Goal: Task Accomplishment & Management: Manage account settings

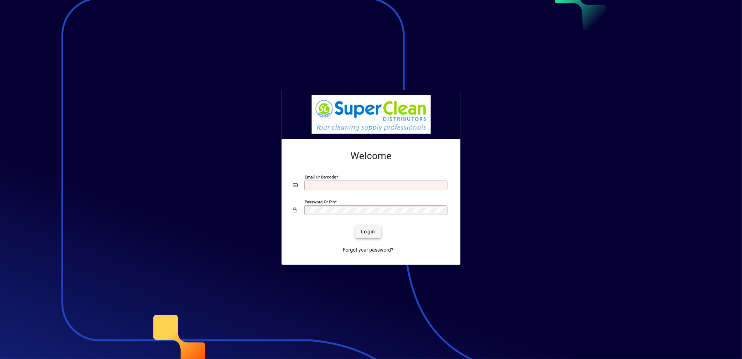
type input "**********"
click at [362, 233] on span "Login" at bounding box center [368, 231] width 14 height 7
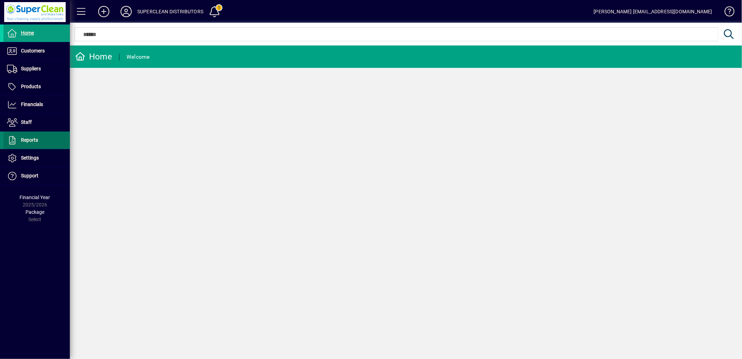
click at [30, 140] on span "Reports" at bounding box center [29, 140] width 17 height 6
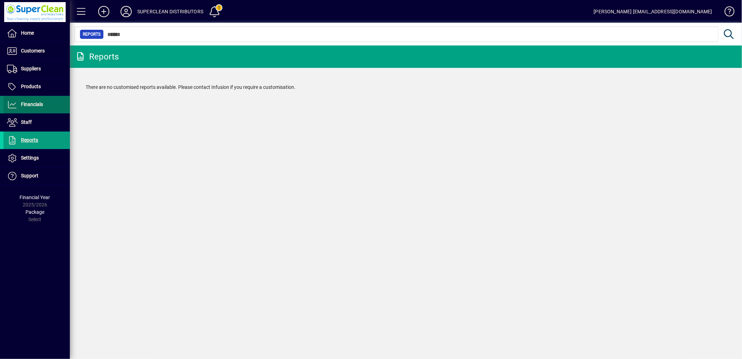
click at [33, 109] on span at bounding box center [36, 104] width 66 height 17
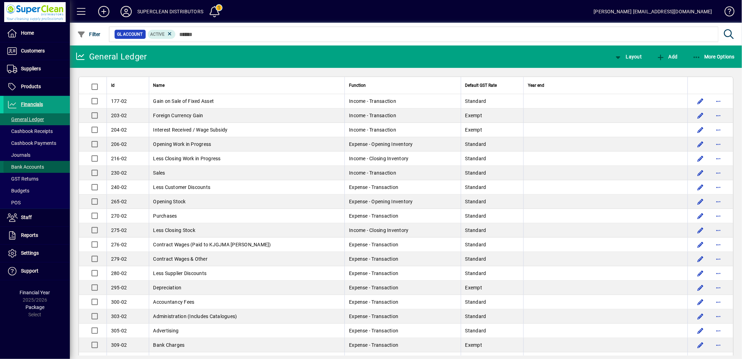
click at [26, 169] on span "Bank Accounts" at bounding box center [23, 166] width 41 height 7
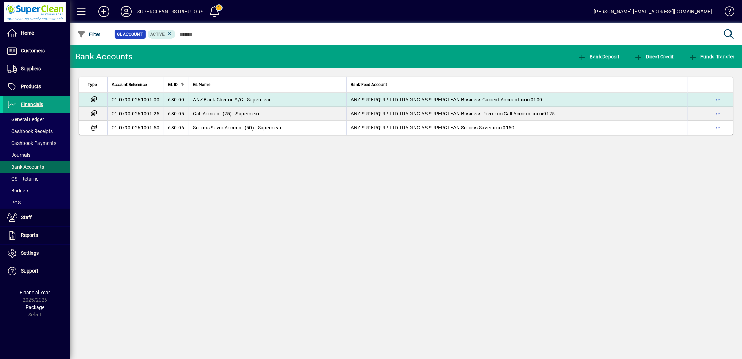
click at [251, 102] on span "ANZ Bank Cheque A/C - Superclean" at bounding box center [232, 100] width 79 height 6
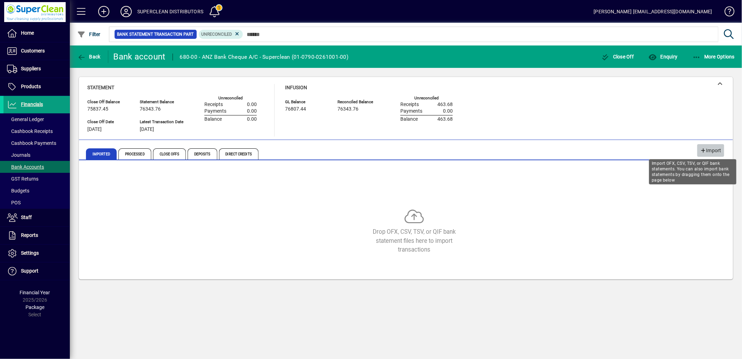
click at [708, 154] on span "Import" at bounding box center [710, 151] width 21 height 12
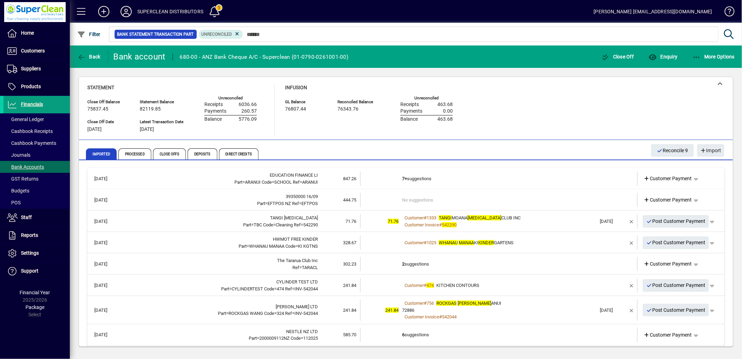
click at [427, 175] on td "7+ suggestions" at bounding box center [499, 178] width 195 height 14
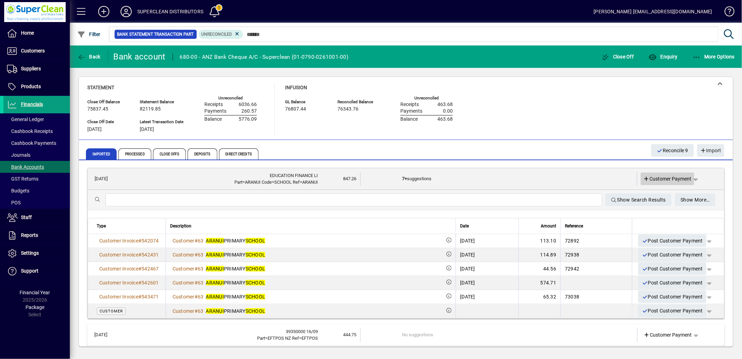
click at [649, 176] on span "Customer Payment" at bounding box center [668, 178] width 48 height 7
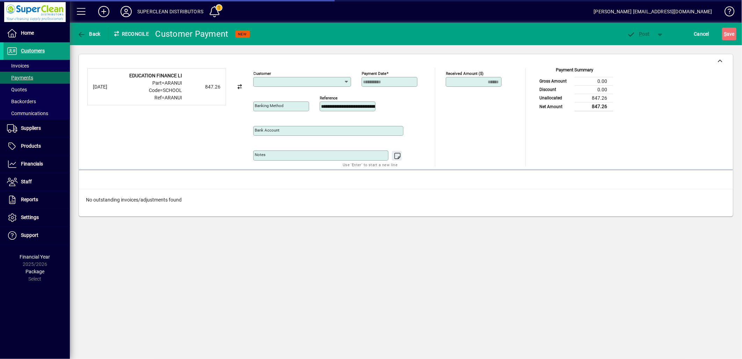
type input "**********"
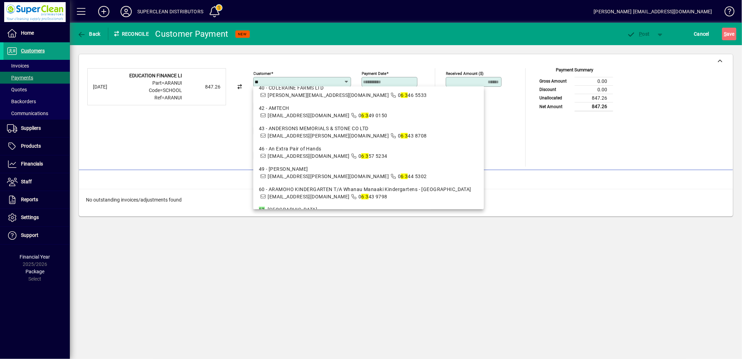
scroll to position [310, 0]
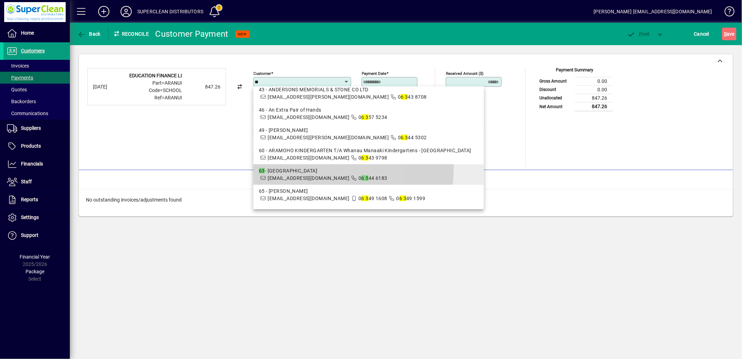
click at [296, 166] on mat-option "63 - [GEOGRAPHIC_DATA] [EMAIL_ADDRESS][DOMAIN_NAME] 0 6 3 44 6183" at bounding box center [368, 174] width 231 height 20
type input "**********"
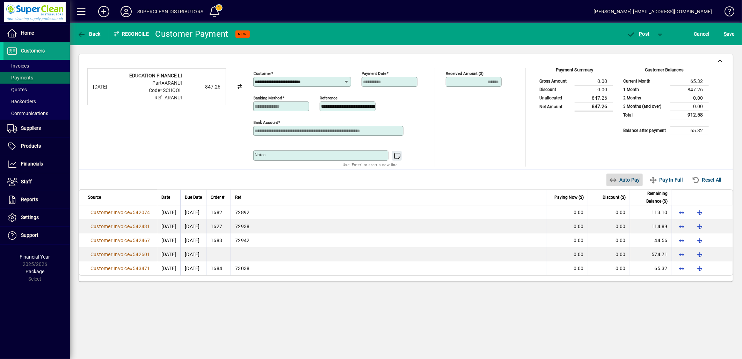
click at [610, 182] on icon "button" at bounding box center [613, 179] width 9 height 7
click at [634, 36] on icon "button" at bounding box center [631, 34] width 9 height 7
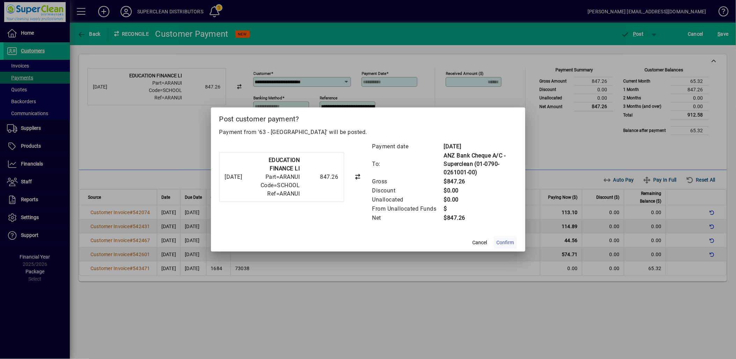
click at [506, 242] on span "Confirm" at bounding box center [505, 242] width 17 height 7
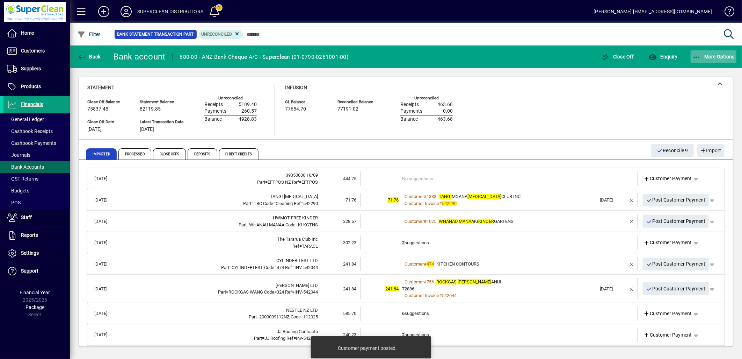
click at [723, 60] on span "button" at bounding box center [714, 56] width 46 height 17
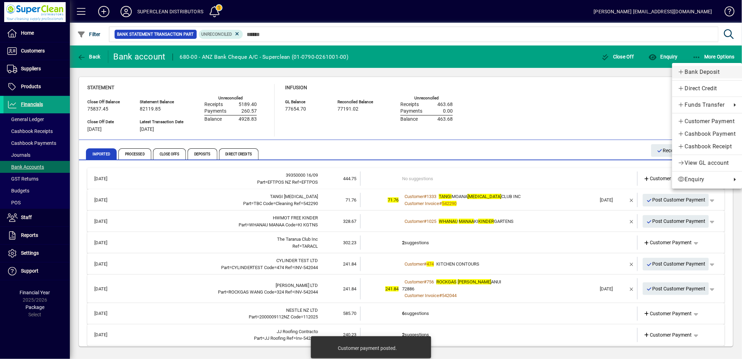
click at [706, 78] on link "Bank Deposit" at bounding box center [707, 72] width 70 height 13
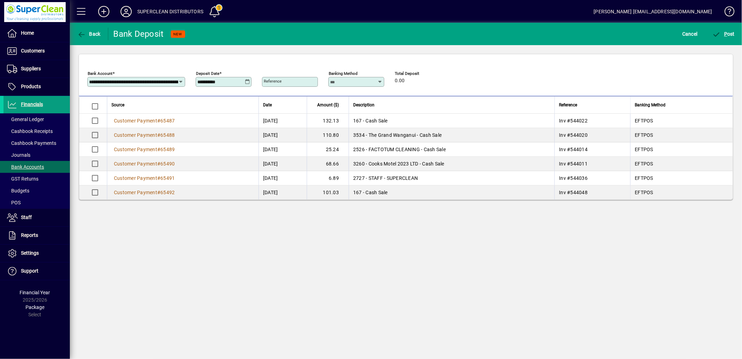
click at [245, 82] on icon at bounding box center [247, 82] width 5 height 6
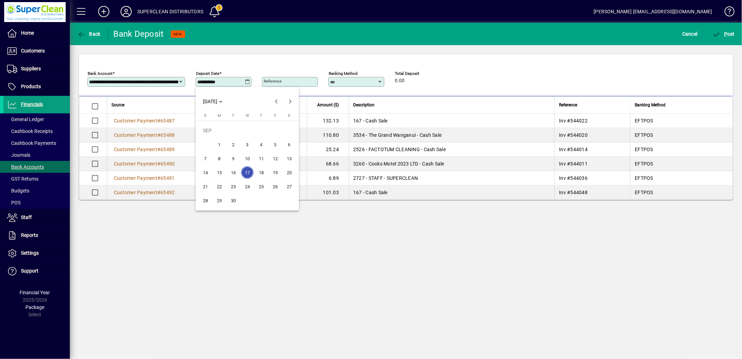
click at [234, 169] on span "16" at bounding box center [233, 172] width 13 height 13
type input "**********"
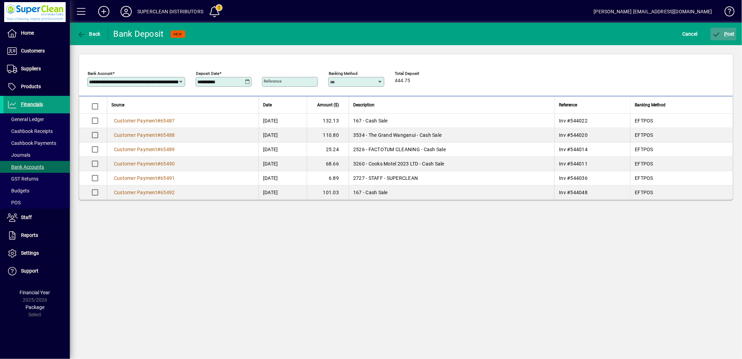
click at [723, 34] on span "P ost" at bounding box center [724, 34] width 23 height 6
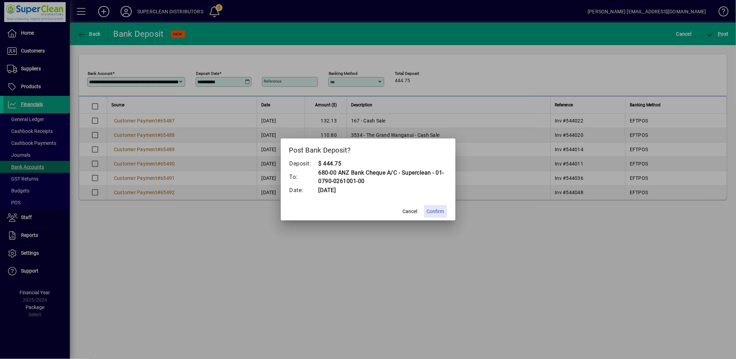
click at [432, 213] on span "Confirm" at bounding box center [435, 211] width 17 height 7
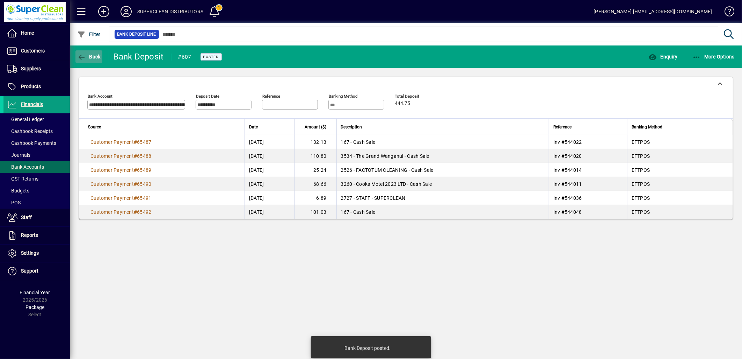
click at [88, 51] on span "button" at bounding box center [88, 56] width 27 height 17
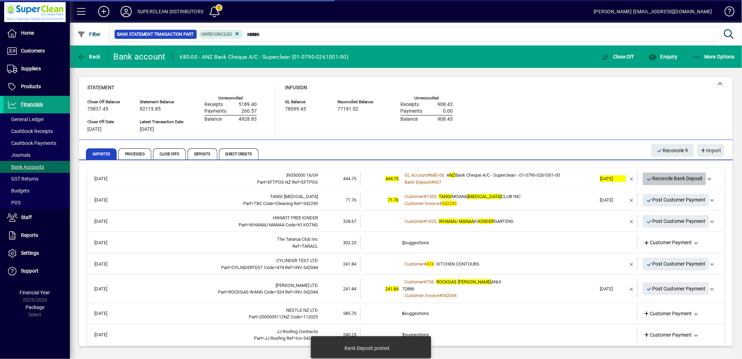
click at [679, 178] on span "Reconcile Bank Deposit" at bounding box center [675, 179] width 57 height 12
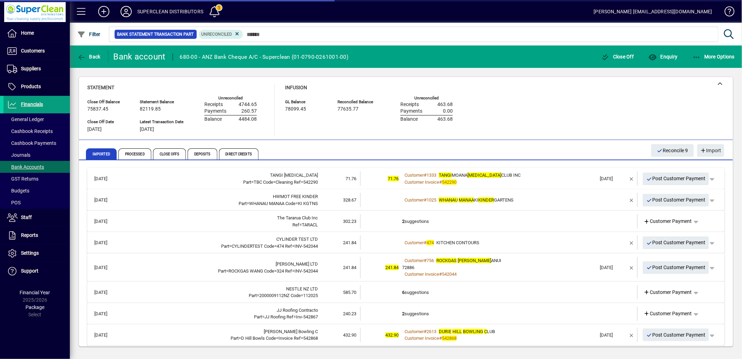
click at [571, 177] on div "Customer # 1333 TANGI MOANA [MEDICAL_DATA] CLUB INC" at bounding box center [499, 175] width 195 height 7
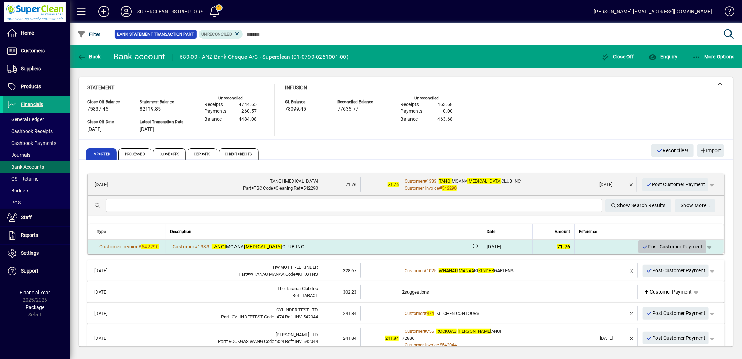
click at [666, 246] on span "Post Customer Payment" at bounding box center [672, 247] width 61 height 12
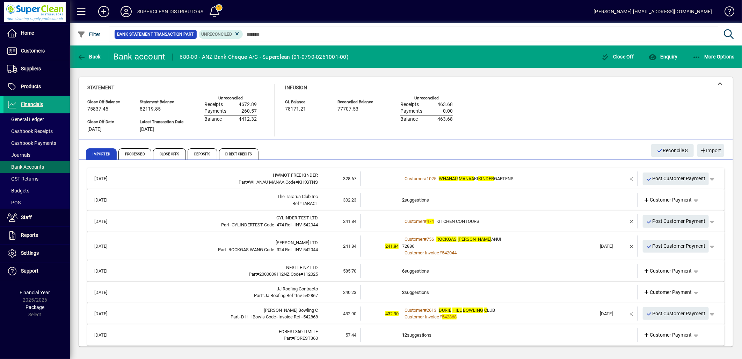
click at [433, 201] on td "2 suggestions" at bounding box center [499, 200] width 195 height 14
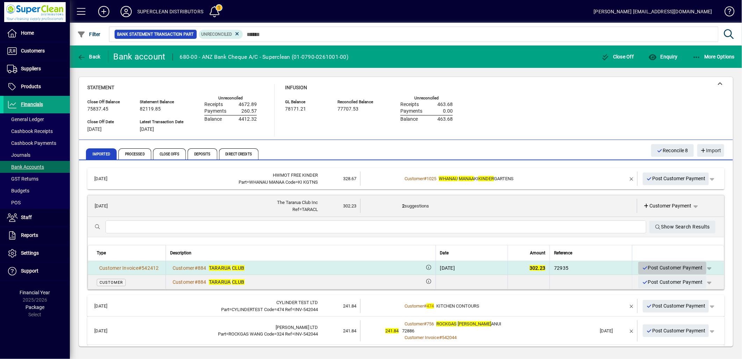
click at [686, 267] on span "Post Customer Payment" at bounding box center [672, 268] width 61 height 12
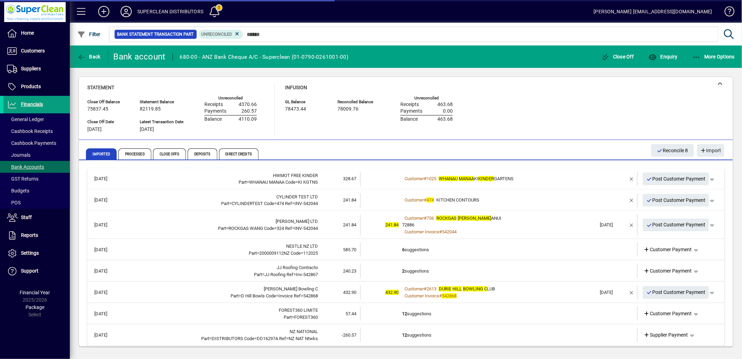
click at [471, 200] on span "KITCHEN CONTOURS" at bounding box center [458, 199] width 43 height 5
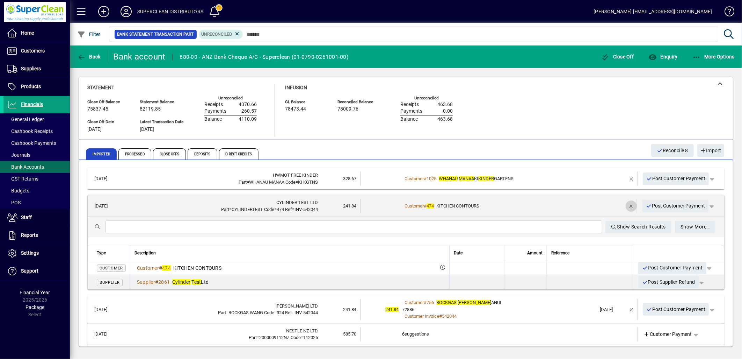
click at [623, 204] on span "button" at bounding box center [631, 205] width 17 height 17
click at [668, 207] on span "Customer Payment" at bounding box center [668, 205] width 48 height 7
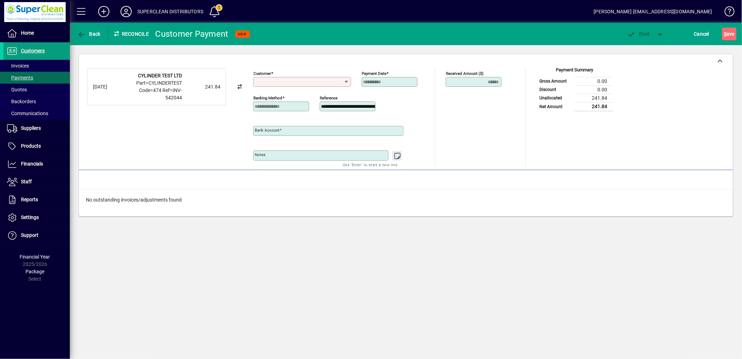
type input "**********"
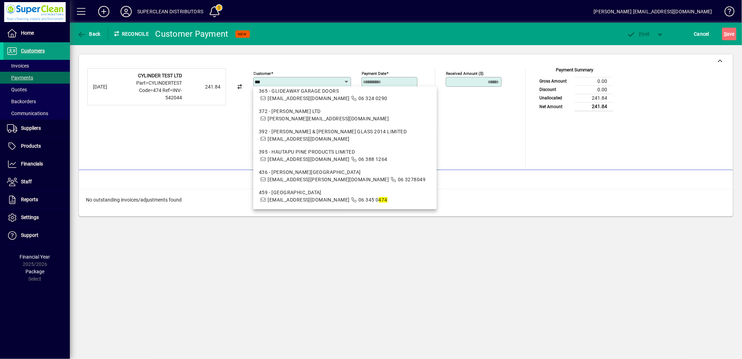
scroll to position [116, 0]
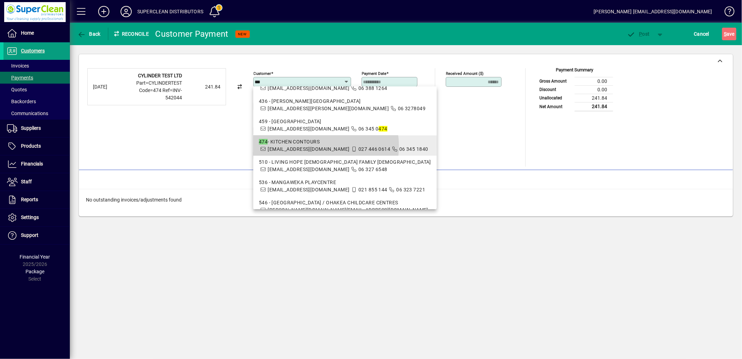
click at [317, 146] on span "[EMAIL_ADDRESS][DOMAIN_NAME]" at bounding box center [309, 149] width 82 height 6
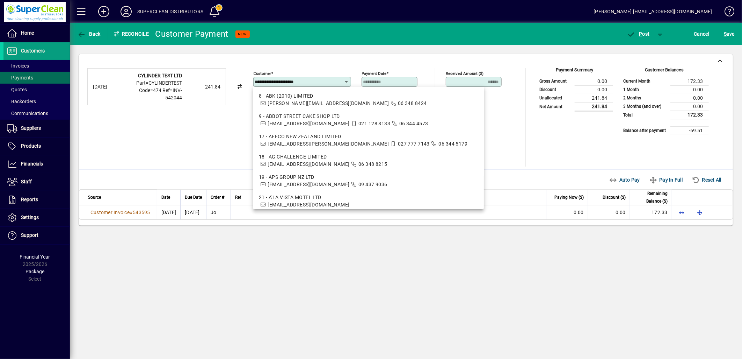
drag, startPoint x: 326, startPoint y: 81, endPoint x: 161, endPoint y: 81, distance: 165.0
click at [161, 81] on div "**********" at bounding box center [405, 117] width 637 height 98
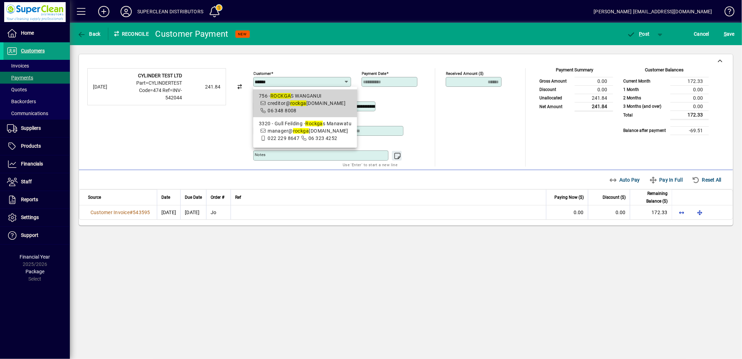
click at [280, 94] on em "ROCKGA" at bounding box center [280, 96] width 21 height 6
type input "**********"
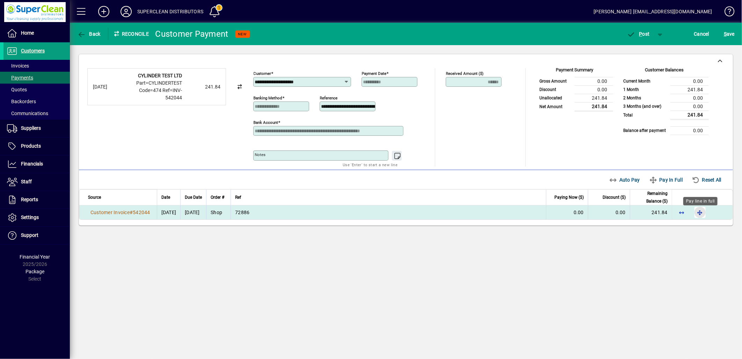
click at [698, 214] on span "button" at bounding box center [700, 212] width 17 height 17
click at [645, 27] on span "button" at bounding box center [639, 34] width 30 height 17
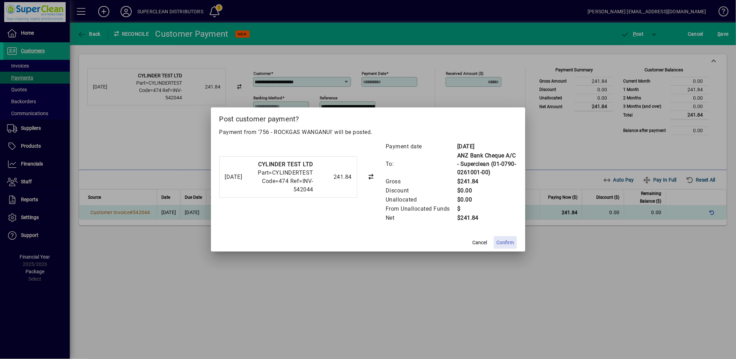
click at [510, 242] on span "Confirm" at bounding box center [505, 242] width 17 height 7
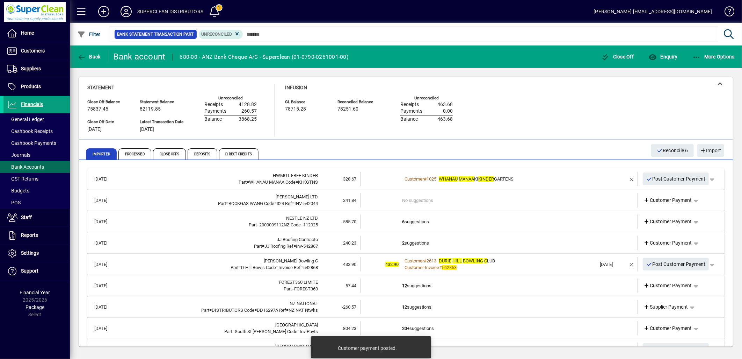
click at [426, 202] on td "No suggestions" at bounding box center [499, 200] width 195 height 14
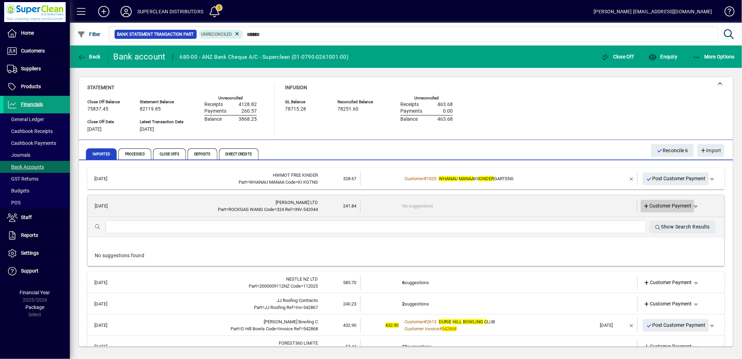
click at [671, 203] on span "Customer Payment" at bounding box center [668, 205] width 48 height 7
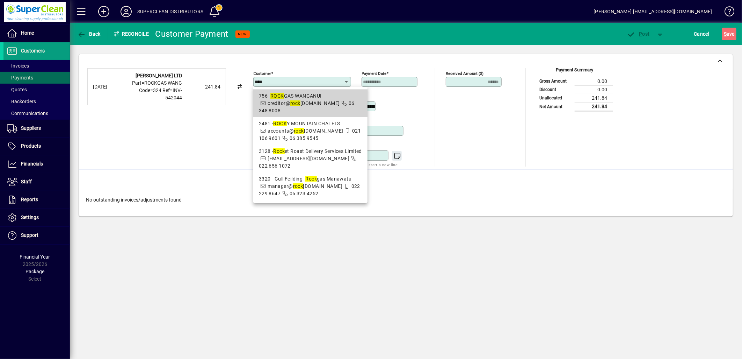
click at [290, 114] on span "756 - ROCK GAS WANGANUI creditor@ rock [DOMAIN_NAME] 06 348 8008" at bounding box center [310, 103] width 103 height 22
type input "**********"
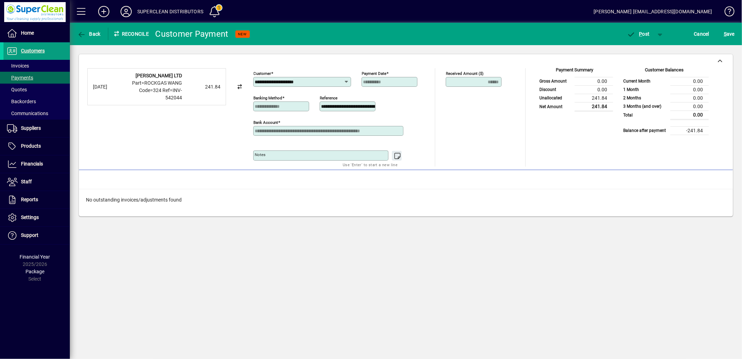
click at [320, 106] on div "**********" at bounding box center [348, 106] width 56 height 10
drag, startPoint x: 358, startPoint y: 103, endPoint x: 228, endPoint y: 113, distance: 130.0
click at [228, 113] on div "**********" at bounding box center [405, 117] width 637 height 98
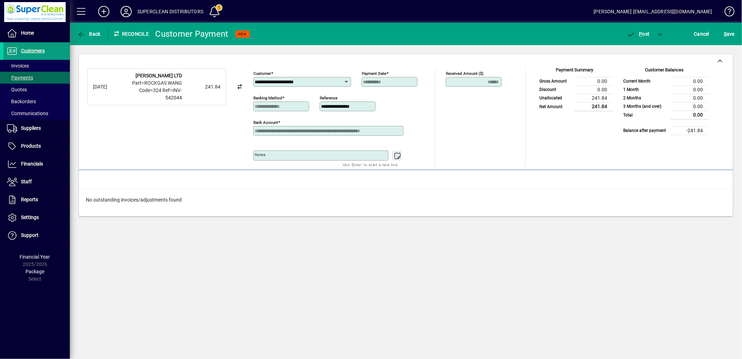
click at [360, 107] on input "**********" at bounding box center [349, 106] width 54 height 6
type input "**********"
click at [645, 35] on span "P ost" at bounding box center [638, 34] width 23 height 6
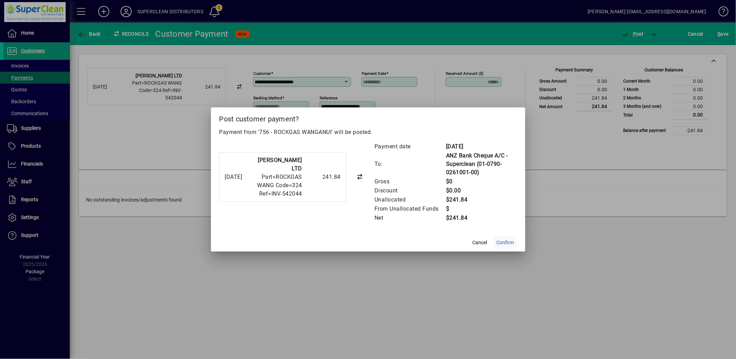
click at [501, 245] on span "Confirm" at bounding box center [505, 242] width 17 height 7
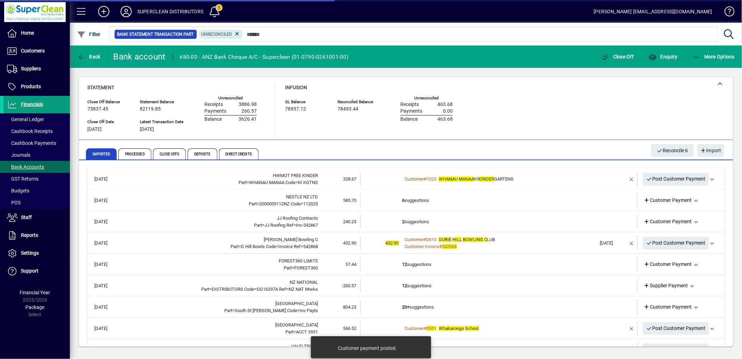
click at [425, 197] on td "6 suggestions" at bounding box center [499, 200] width 195 height 14
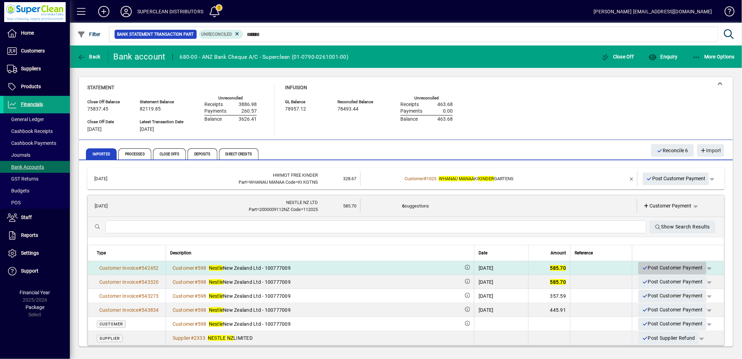
click at [670, 268] on span "Post Customer Payment" at bounding box center [672, 268] width 61 height 12
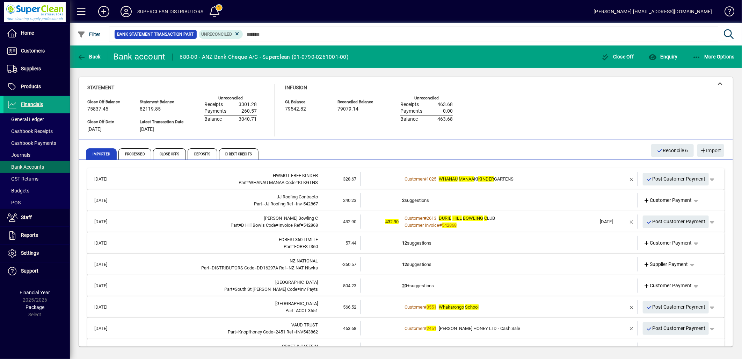
click at [413, 198] on td "2 suggestions" at bounding box center [499, 200] width 195 height 14
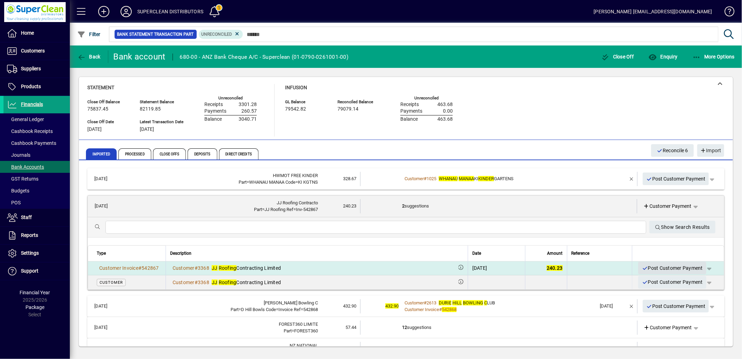
click at [676, 268] on span "Post Customer Payment" at bounding box center [672, 268] width 61 height 12
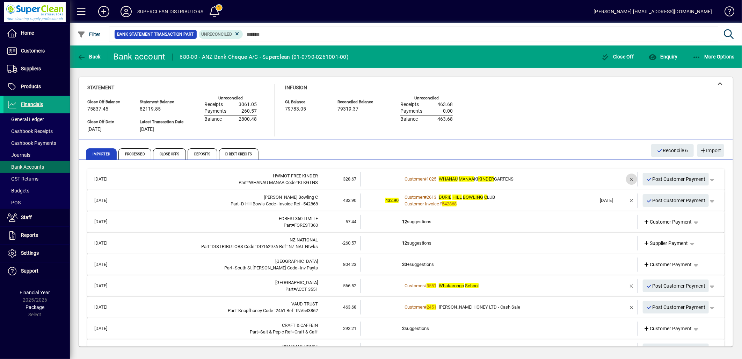
click at [626, 179] on span "button" at bounding box center [631, 179] width 17 height 17
click at [659, 178] on span "Customer Payment" at bounding box center [668, 178] width 48 height 7
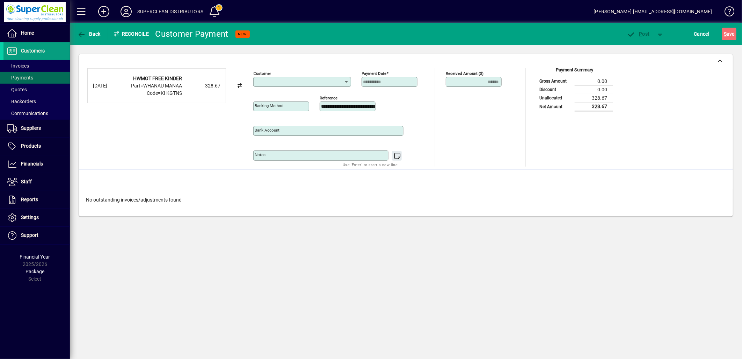
type input "**********"
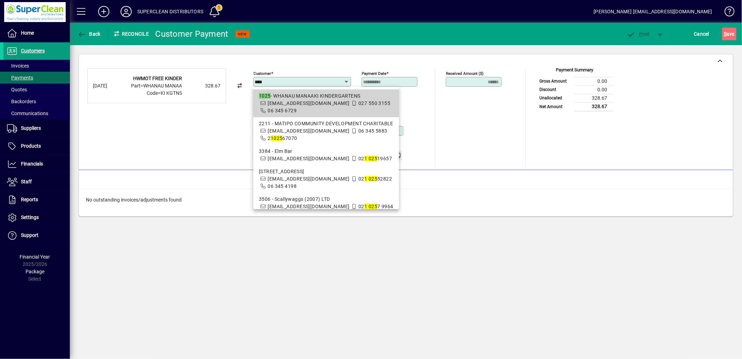
click at [300, 96] on div "1025 - WHANAU MANAAKI KINDERGARTENS" at bounding box center [326, 95] width 135 height 7
type input "**********"
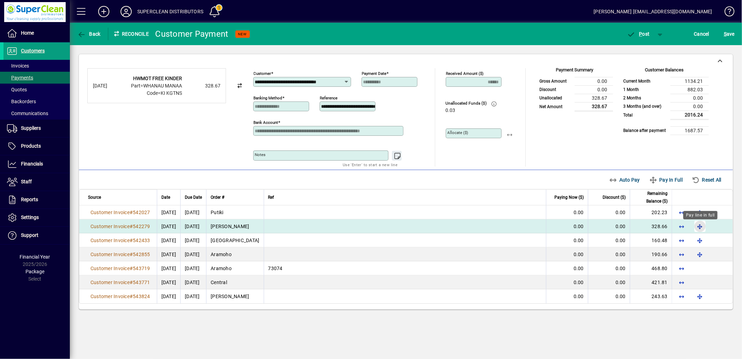
click at [698, 228] on span "button" at bounding box center [700, 226] width 17 height 17
click at [642, 35] on span "P" at bounding box center [641, 34] width 3 height 6
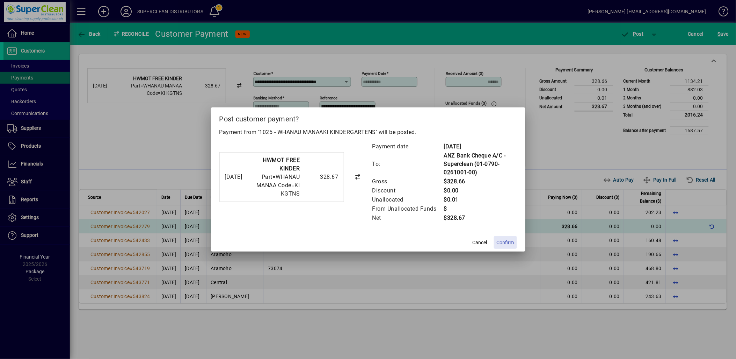
click at [500, 240] on span "Confirm" at bounding box center [505, 242] width 17 height 7
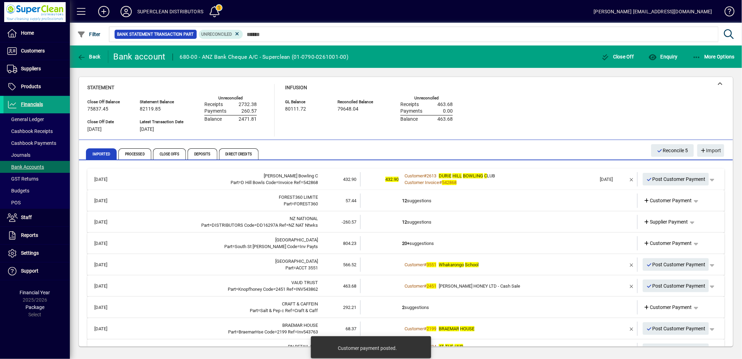
click at [529, 179] on div "Customer Invoice # 542868" at bounding box center [499, 182] width 195 height 7
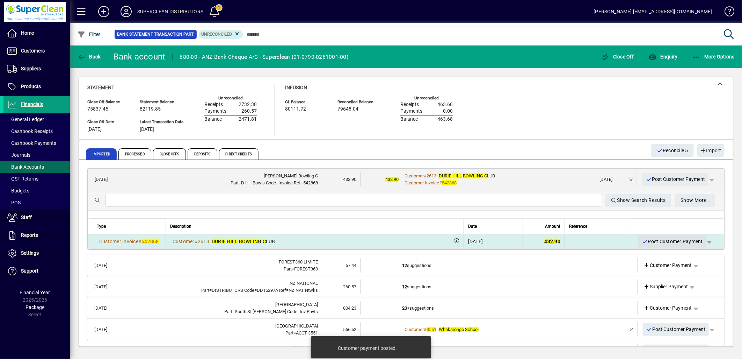
click at [663, 245] on span "Post Customer Payment" at bounding box center [672, 242] width 61 height 12
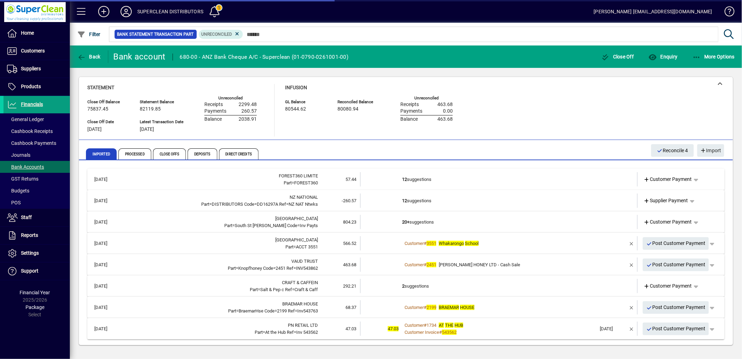
click at [452, 180] on td "12 suggestions" at bounding box center [499, 179] width 195 height 14
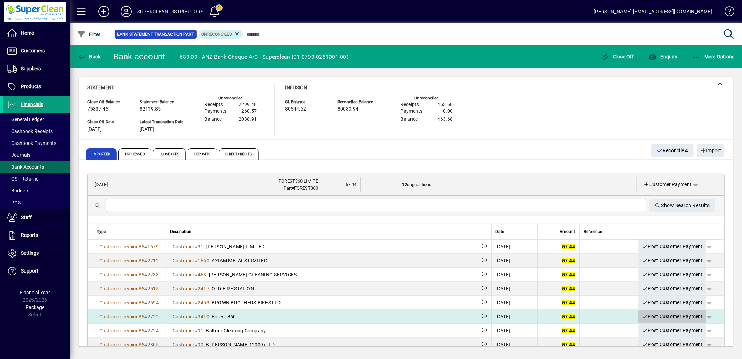
click at [662, 316] on span "Post Customer Payment" at bounding box center [672, 316] width 61 height 12
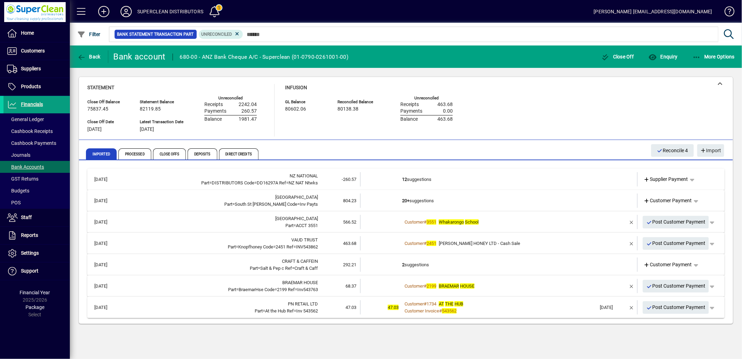
click at [452, 185] on td "12 suggestions" at bounding box center [499, 179] width 195 height 14
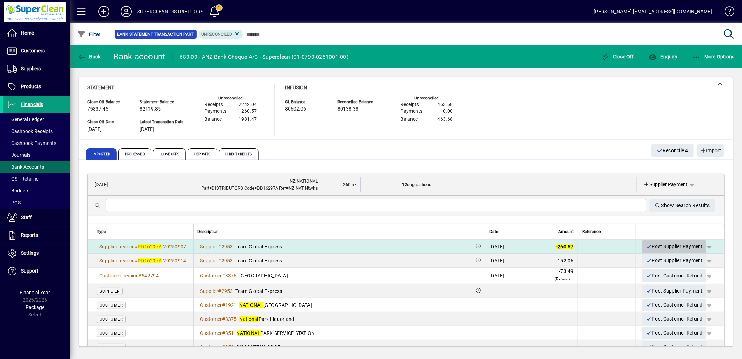
click at [658, 246] on span "Post Supplier Payment" at bounding box center [674, 246] width 57 height 12
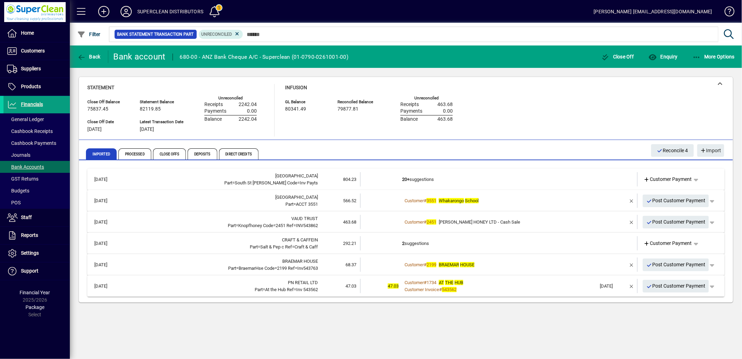
click at [429, 180] on td "20+ suggestions" at bounding box center [499, 179] width 195 height 14
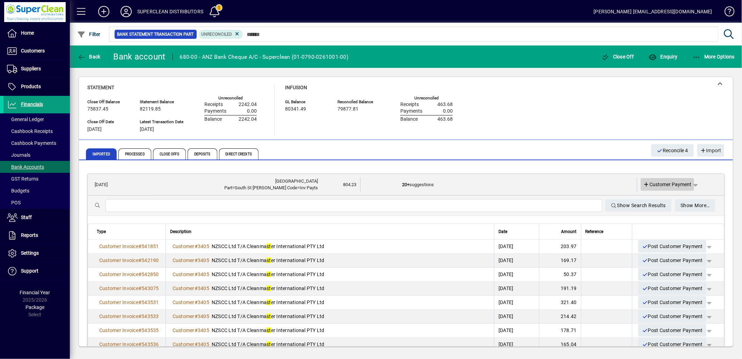
click at [668, 185] on span "Customer Payment" at bounding box center [668, 184] width 48 height 7
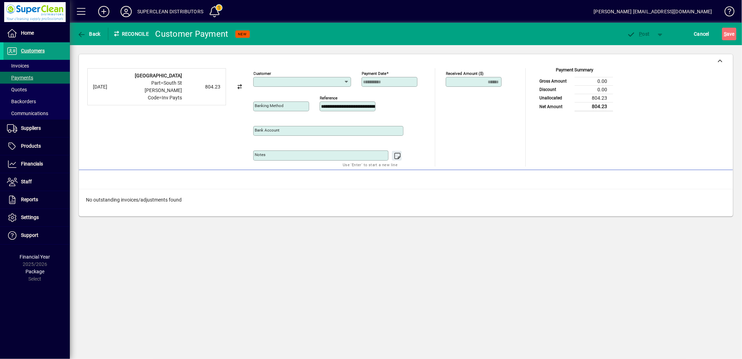
type input "**********"
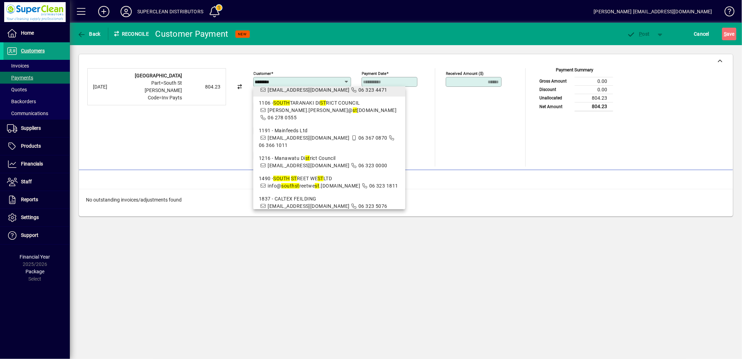
scroll to position [116, 0]
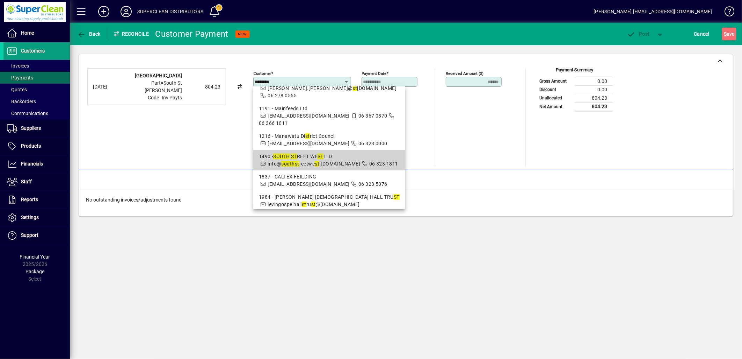
click at [331, 153] on div "1490 - [GEOGRAPHIC_DATA] WE ST LTD" at bounding box center [329, 156] width 141 height 7
type input "**********"
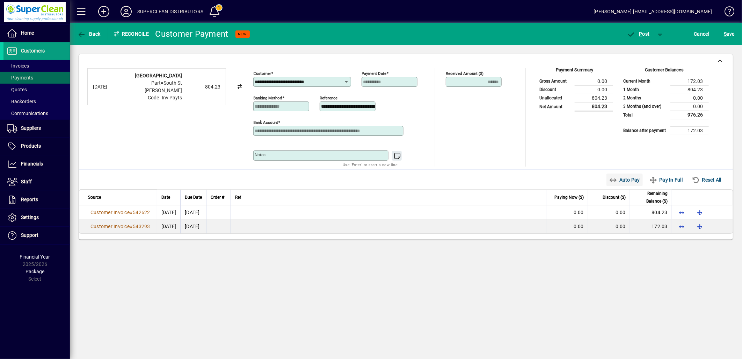
click at [628, 177] on span "Auto Pay" at bounding box center [624, 179] width 31 height 11
click at [640, 28] on span "button" at bounding box center [639, 34] width 30 height 17
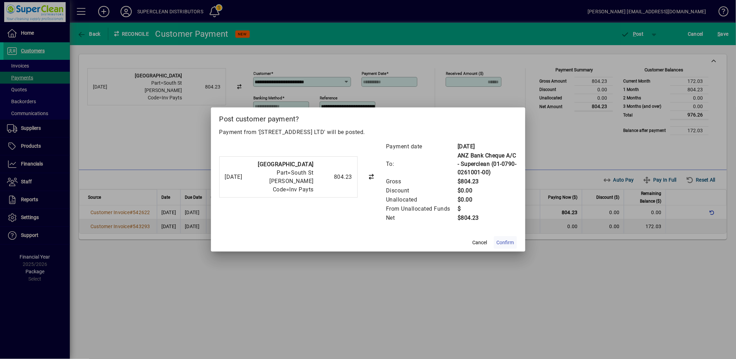
click at [512, 242] on span "Confirm" at bounding box center [505, 242] width 17 height 7
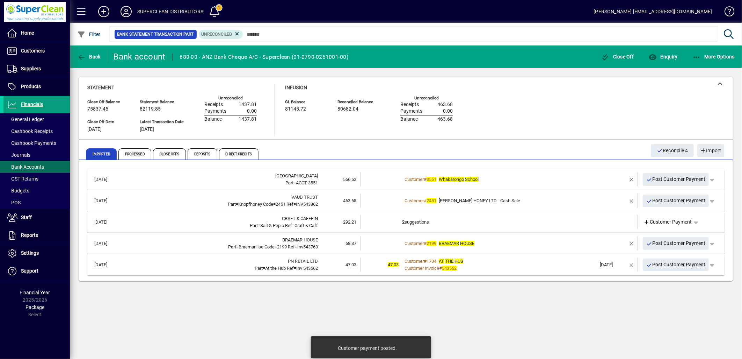
click at [478, 198] on span "[PERSON_NAME] HONEY LTD - Cash Sale" at bounding box center [479, 200] width 81 height 5
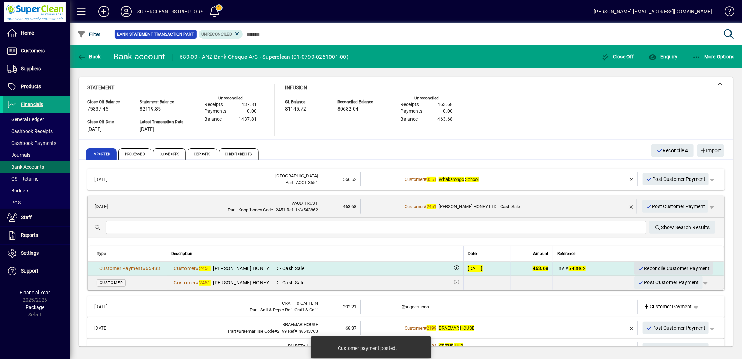
click at [661, 267] on span "Reconcile Customer Payment" at bounding box center [674, 268] width 72 height 12
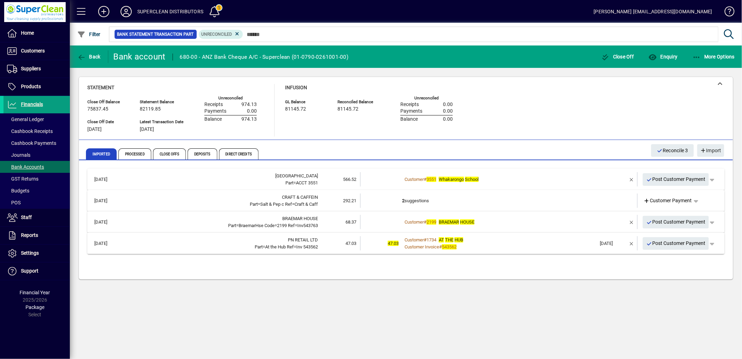
click at [522, 178] on div "Customer # [GEOGRAPHIC_DATA]" at bounding box center [499, 179] width 195 height 7
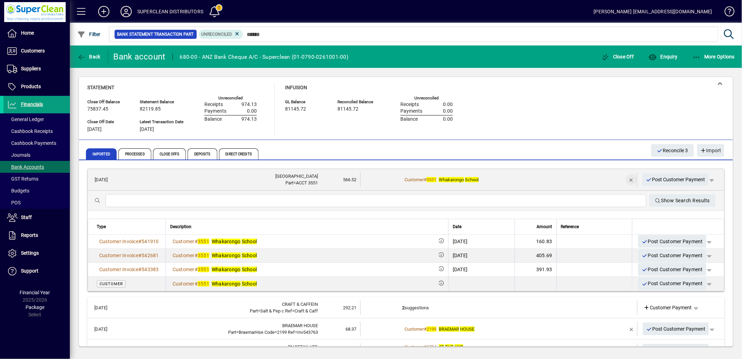
click at [625, 176] on span "button" at bounding box center [631, 179] width 17 height 17
click at [673, 180] on span "Customer Payment" at bounding box center [668, 179] width 48 height 7
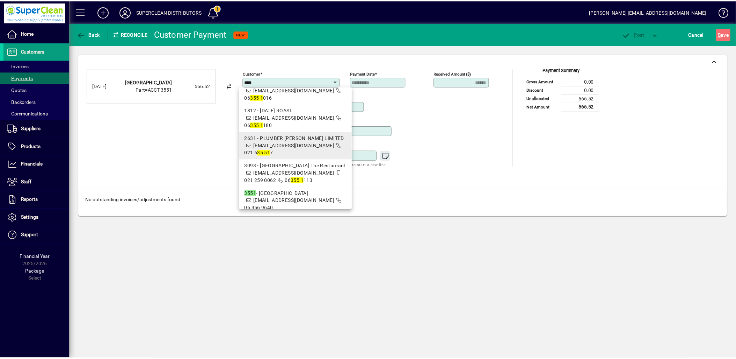
scroll to position [41, 0]
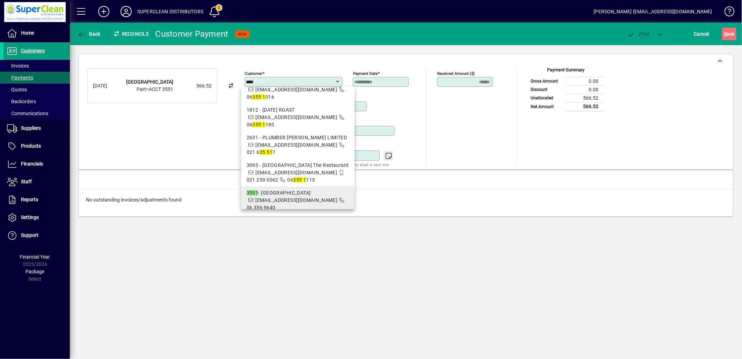
click at [282, 197] on span "[EMAIL_ADDRESS][DOMAIN_NAME]" at bounding box center [296, 200] width 82 height 6
type input "**********"
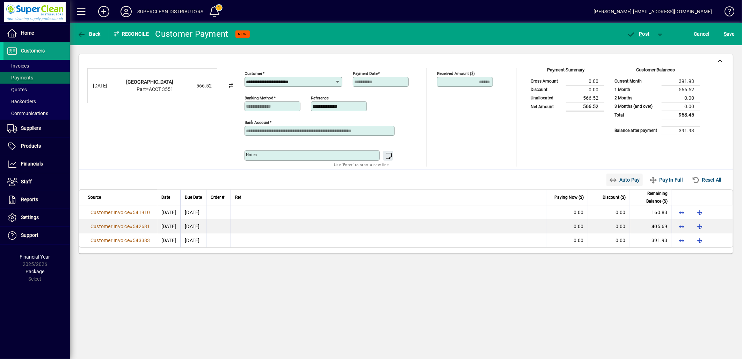
click at [627, 180] on span "Auto Pay" at bounding box center [624, 179] width 31 height 11
click at [639, 35] on span "P ost" at bounding box center [638, 34] width 23 height 6
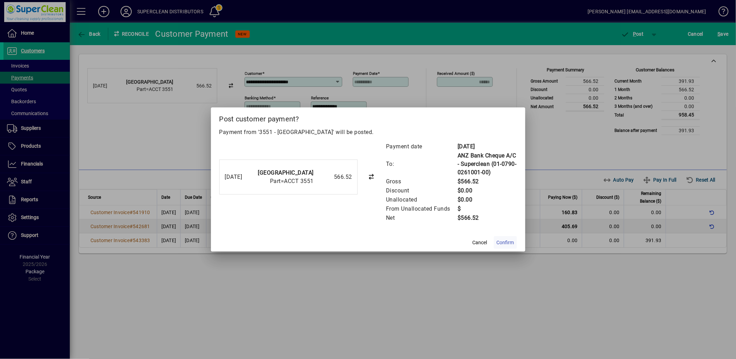
click at [499, 245] on span "Confirm" at bounding box center [505, 242] width 17 height 7
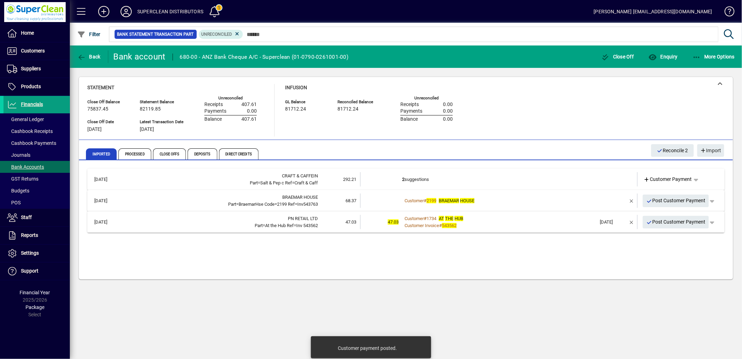
click at [422, 184] on td "2 suggestions" at bounding box center [499, 179] width 195 height 14
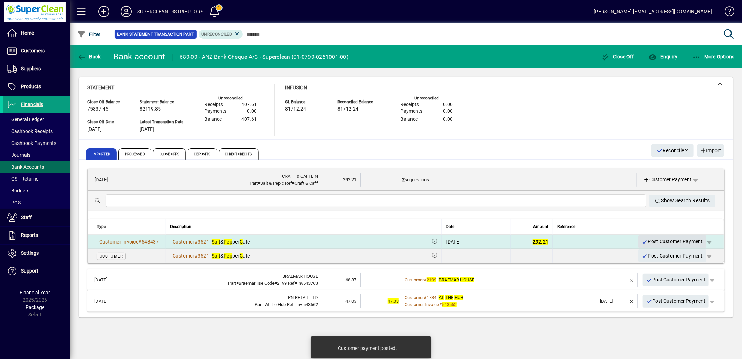
click at [672, 243] on span "Post Customer Payment" at bounding box center [672, 242] width 61 height 12
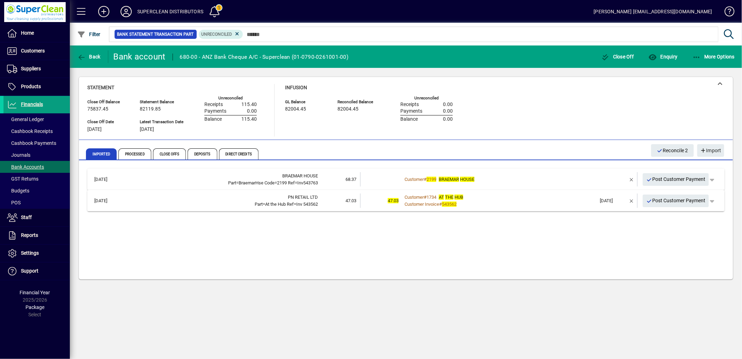
click at [508, 176] on div "Customer # 2199 [GEOGRAPHIC_DATA]" at bounding box center [499, 179] width 195 height 7
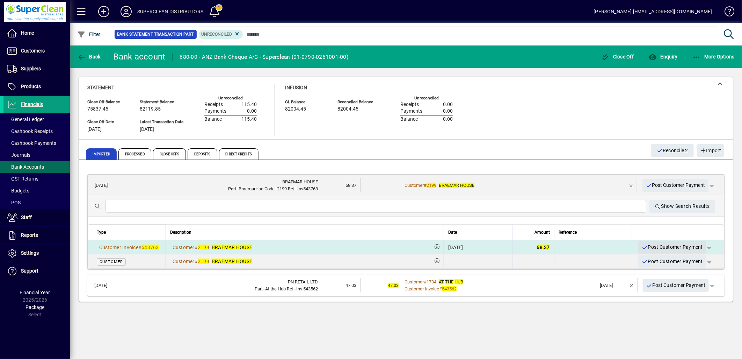
click at [659, 248] on span "Post Customer Payment" at bounding box center [672, 247] width 61 height 12
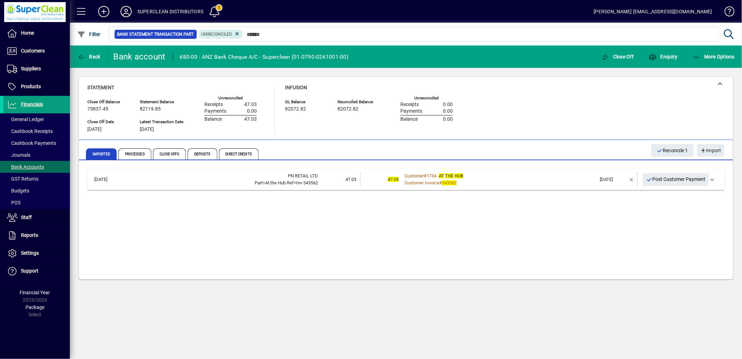
click at [523, 180] on div "Customer Invoice # 543562" at bounding box center [499, 182] width 195 height 7
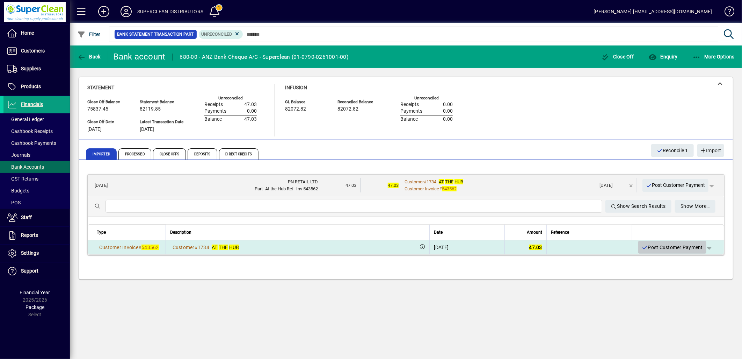
click at [673, 246] on span "Post Customer Payment" at bounding box center [672, 247] width 61 height 12
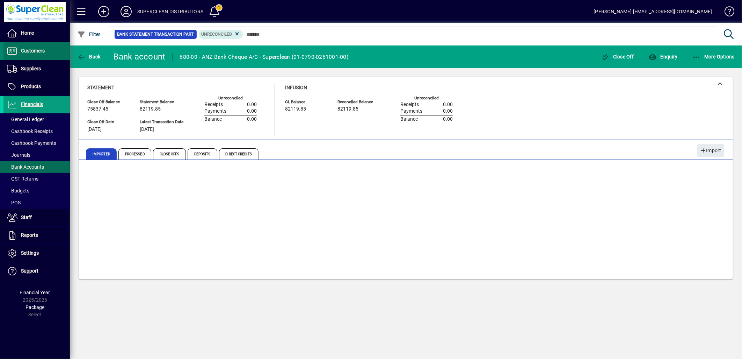
click at [34, 50] on span "Customers" at bounding box center [33, 51] width 24 height 6
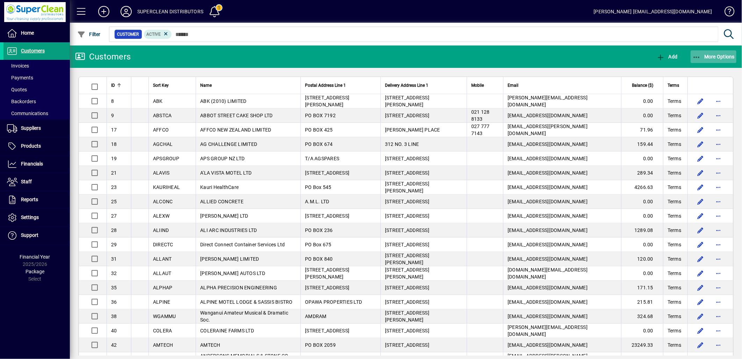
click at [724, 54] on span "More Options" at bounding box center [714, 57] width 43 height 6
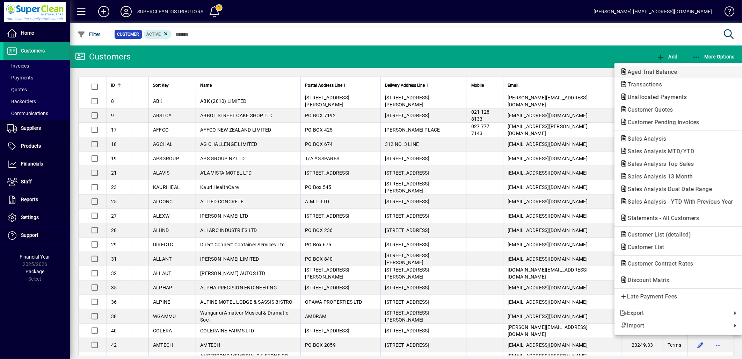
click at [661, 70] on span "Aged Trial Balance" at bounding box center [650, 71] width 60 height 7
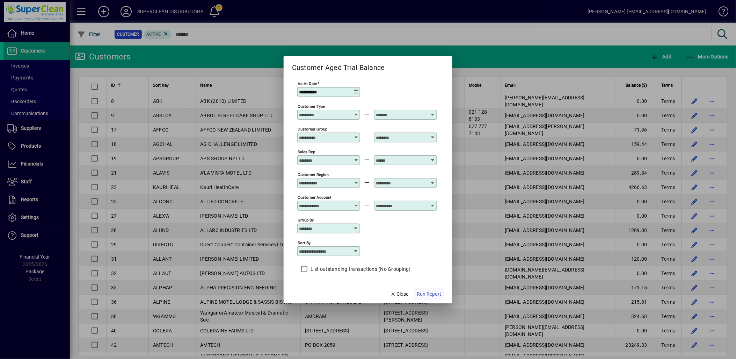
click at [431, 291] on span "Run Report" at bounding box center [429, 293] width 24 height 7
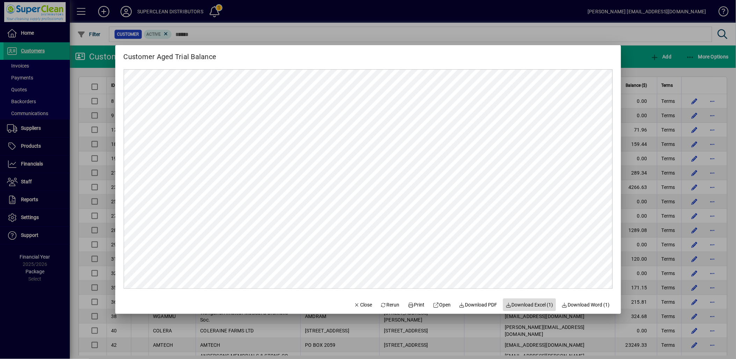
click at [536, 304] on span "Download Excel (1)" at bounding box center [530, 304] width 48 height 7
click at [353, 309] on span "button" at bounding box center [364, 304] width 24 height 17
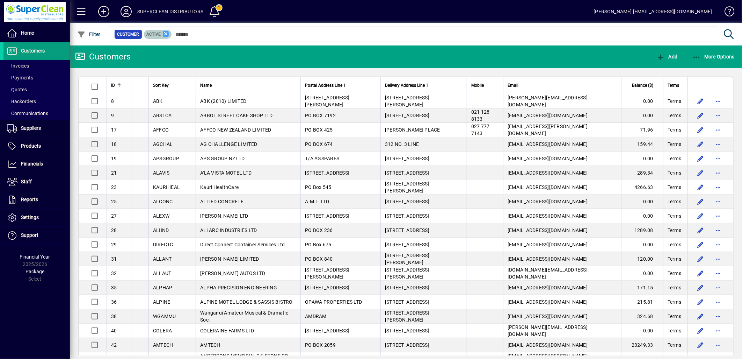
click at [163, 34] on icon at bounding box center [166, 34] width 6 height 6
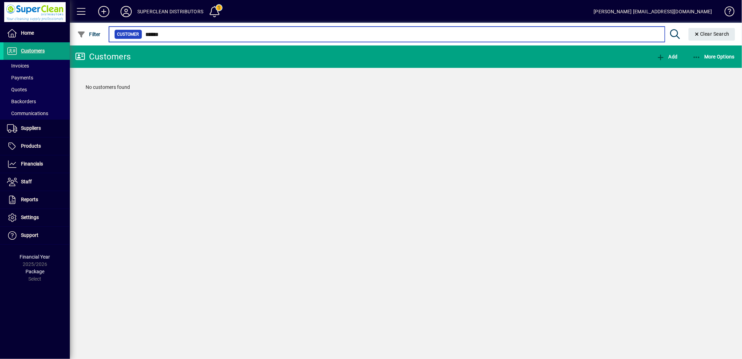
type input "******"
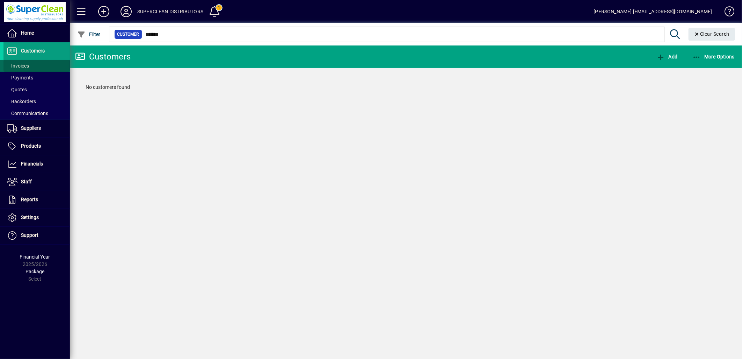
click at [22, 65] on span "Invoices" at bounding box center [18, 66] width 22 height 6
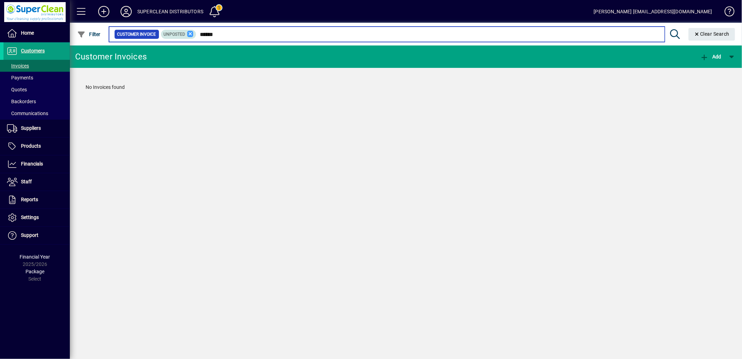
type input "******"
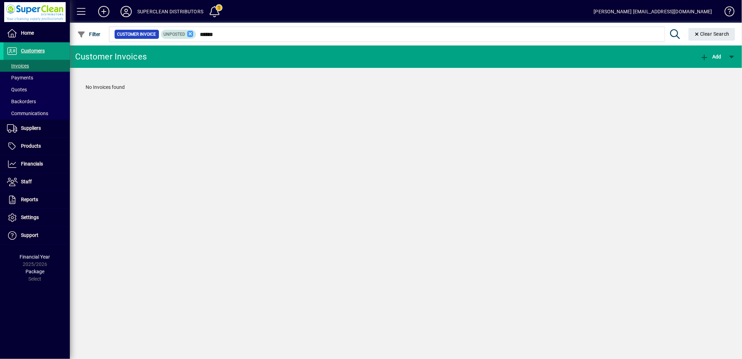
click at [188, 33] on icon at bounding box center [190, 34] width 6 height 6
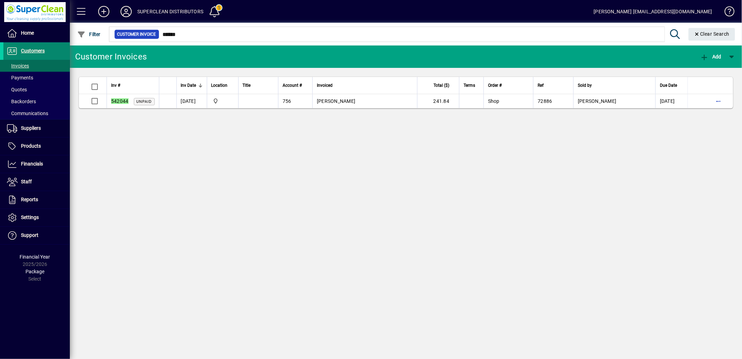
click at [38, 52] on span "Customers" at bounding box center [33, 51] width 24 height 6
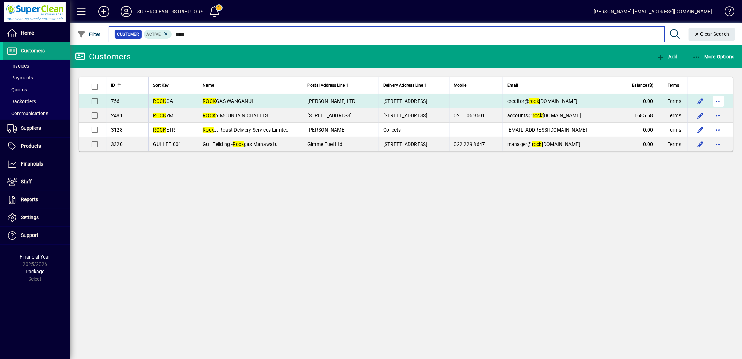
type input "****"
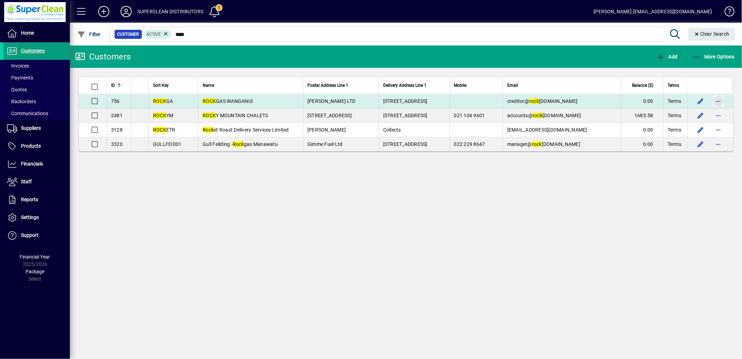
click at [720, 100] on span "button" at bounding box center [718, 101] width 17 height 17
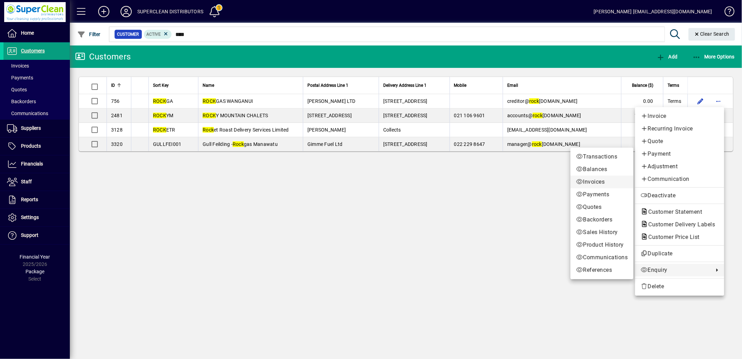
click at [593, 183] on span "Invoices" at bounding box center [602, 182] width 52 height 8
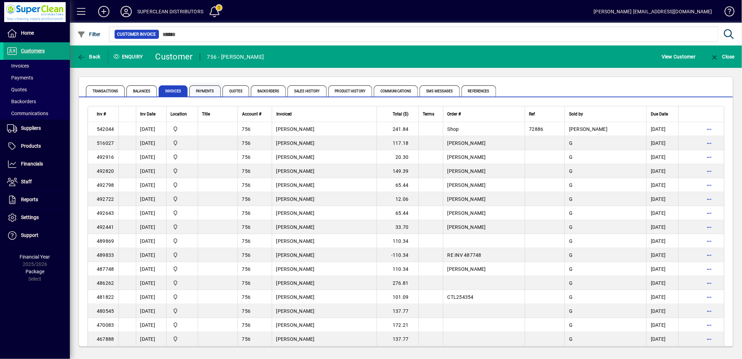
click at [205, 88] on span "Payments" at bounding box center [204, 90] width 31 height 11
